Goal: Navigation & Orientation: Find specific page/section

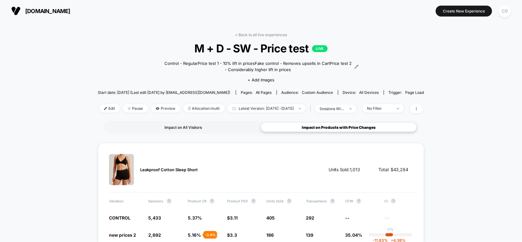
click at [218, 126] on div "Impact on All Visitors" at bounding box center [183, 126] width 156 height 9
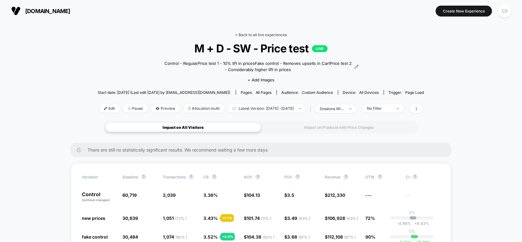
click at [252, 33] on link "< Back to all live experiences" at bounding box center [261, 34] width 52 height 5
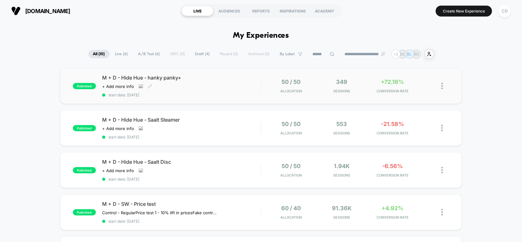
click at [226, 84] on div "M + D - Hide Hue - hanky panky+ Click to view images Click to edit experience d…" at bounding box center [181, 85] width 159 height 23
click at [211, 122] on div "M + D - Hide Hue - Saalt Steamer Click to view images Click to edit experience …" at bounding box center [181, 128] width 159 height 23
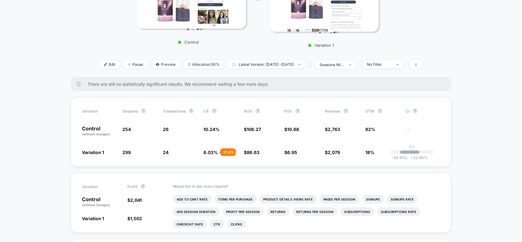
scroll to position [83, 0]
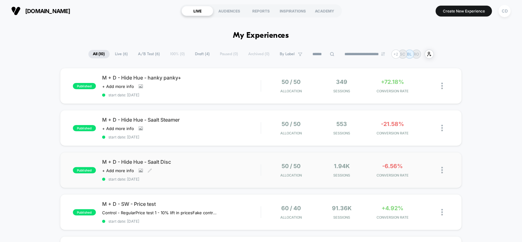
click at [200, 168] on div "Click to view images Click to edit experience details + Add more info" at bounding box center [157, 170] width 111 height 5
